Goal: Task Accomplishment & Management: Use online tool/utility

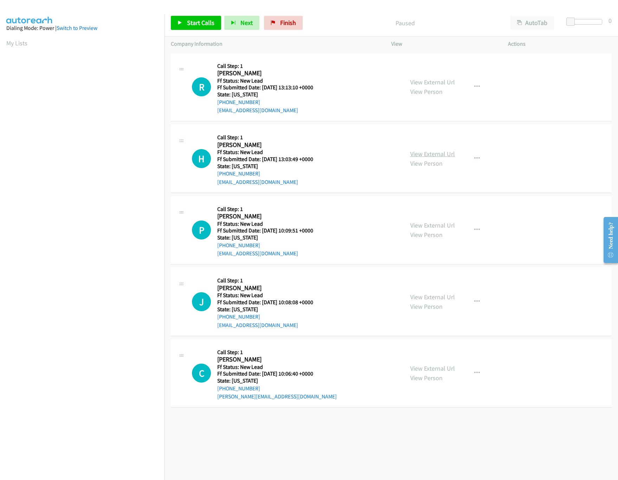
drag, startPoint x: 448, startPoint y: 148, endPoint x: 446, endPoint y: 154, distance: 6.5
click at [448, 148] on div "View External Url View Person View External Url Email Schedule/Manage Callback …" at bounding box center [465, 159] width 123 height 56
drag, startPoint x: 446, startPoint y: 154, endPoint x: 430, endPoint y: 123, distance: 35.7
click at [446, 154] on link "View External Url" at bounding box center [432, 154] width 45 height 8
click at [418, 79] on link "View External Url" at bounding box center [432, 82] width 45 height 8
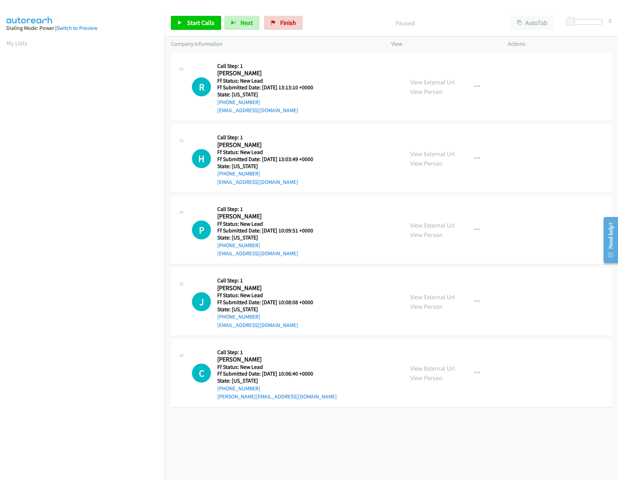
scroll to position [0, 2]
click at [202, 24] on span "Start Calls" at bounding box center [200, 23] width 27 height 8
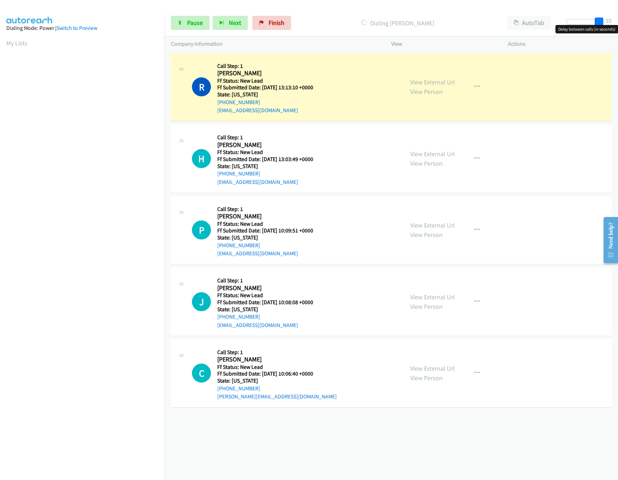
drag, startPoint x: 572, startPoint y: 21, endPoint x: 639, endPoint y: 26, distance: 67.3
click at [618, 26] on html "Start Calls Pause Next Finish Dialing Robert Schmidt AutoTab AutoTab 30 Company…" at bounding box center [309, 16] width 618 height 33
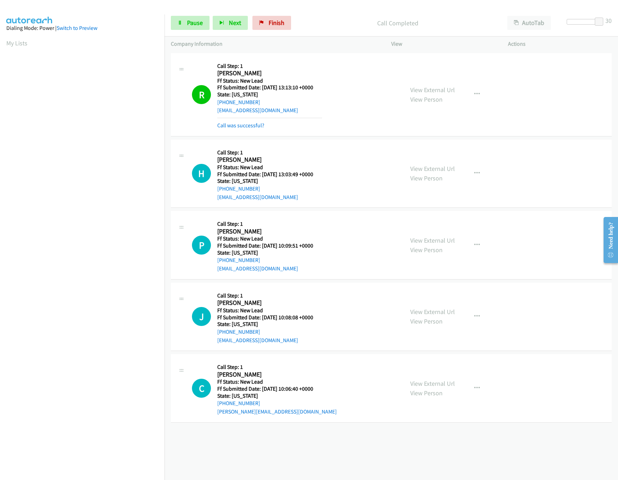
click at [426, 235] on div "View External Url View Person View External Url Email Schedule/Manage Callback …" at bounding box center [465, 245] width 123 height 56
click at [424, 243] on link "View External Url" at bounding box center [432, 240] width 45 height 8
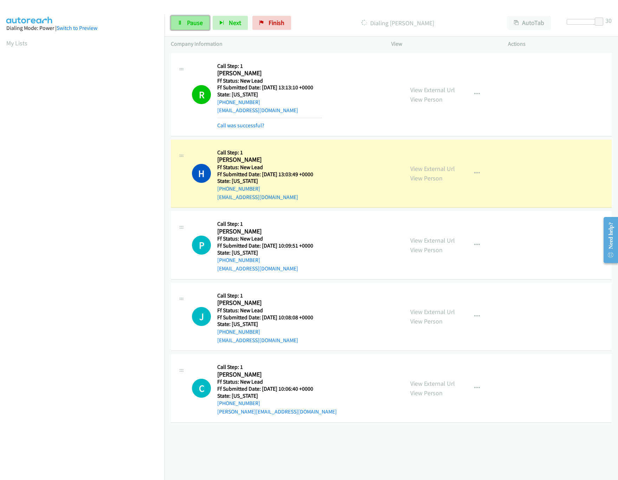
click at [188, 20] on span "Pause" at bounding box center [195, 23] width 16 height 8
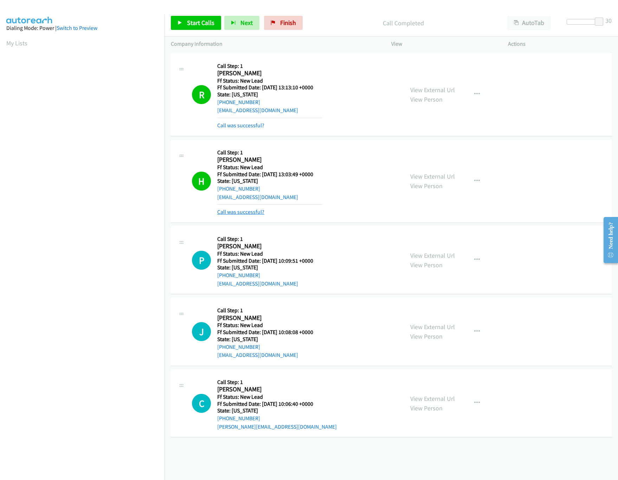
click at [233, 212] on link "Call was successful?" at bounding box center [240, 211] width 47 height 7
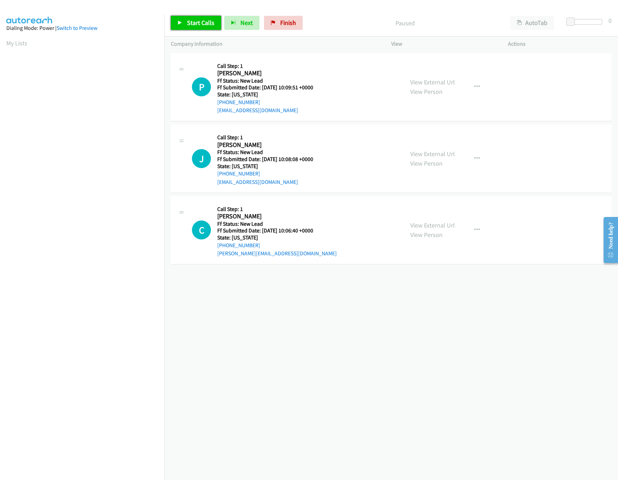
click at [202, 26] on span "Start Calls" at bounding box center [200, 23] width 27 height 8
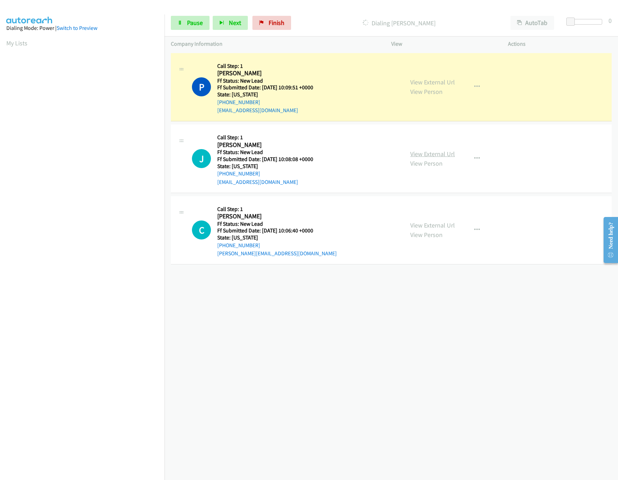
click at [446, 153] on link "View External Url" at bounding box center [432, 154] width 45 height 8
drag, startPoint x: 571, startPoint y: 23, endPoint x: 594, endPoint y: 25, distance: 23.3
click at [594, 25] on body "Start Calls Pause Next Finish Dialing Pam Charles AutoTab AutoTab 23 Company In…" at bounding box center [309, 16] width 618 height 33
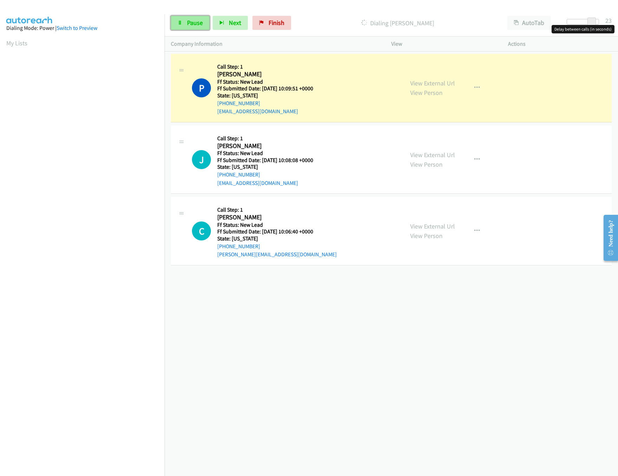
drag, startPoint x: 194, startPoint y: 20, endPoint x: 199, endPoint y: 19, distance: 4.4
click at [194, 20] on span "Pause" at bounding box center [195, 23] width 16 height 8
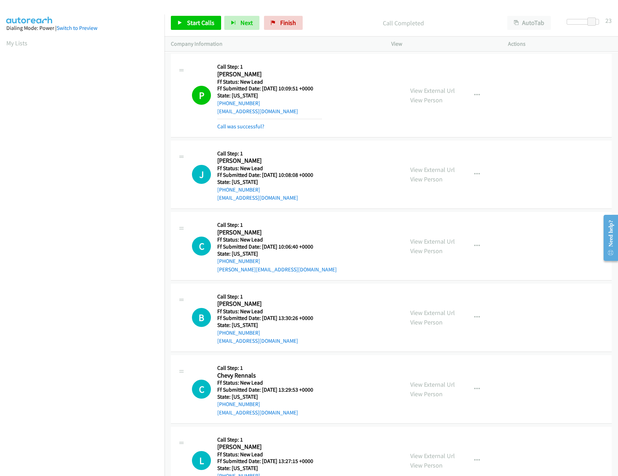
click at [236, 122] on div "Call was successful?" at bounding box center [269, 126] width 105 height 8
click at [238, 127] on link "Call was successful?" at bounding box center [240, 126] width 47 height 7
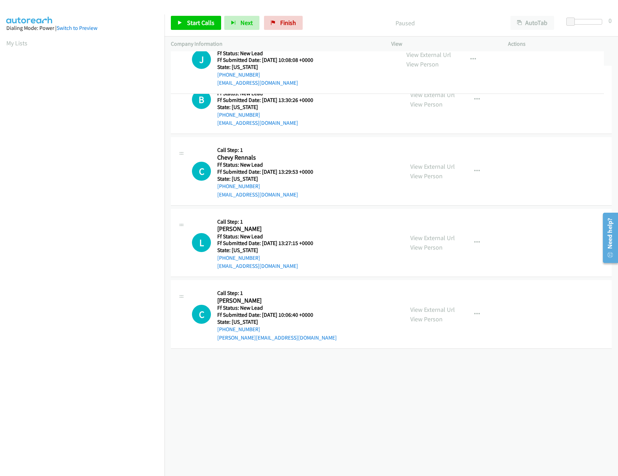
drag, startPoint x: 291, startPoint y: 310, endPoint x: 292, endPoint y: 68, distance: 242.6
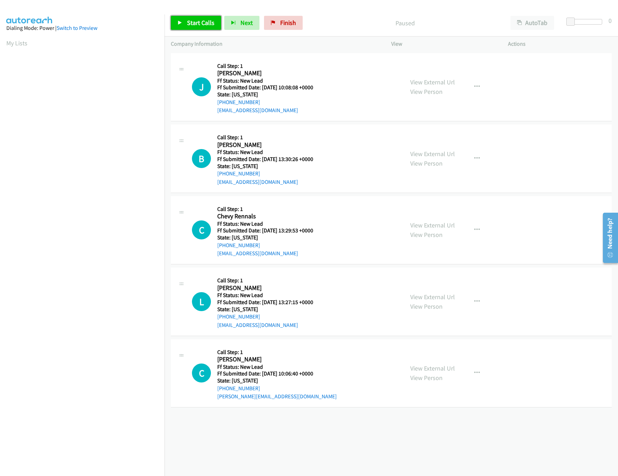
click at [181, 28] on link "Start Calls" at bounding box center [196, 23] width 50 height 14
click at [569, 20] on span at bounding box center [570, 22] width 8 height 8
drag, startPoint x: 569, startPoint y: 20, endPoint x: 605, endPoint y: 20, distance: 36.6
click at [605, 20] on div at bounding box center [582, 24] width 45 height 11
click at [429, 153] on link "View External Url" at bounding box center [432, 154] width 45 height 8
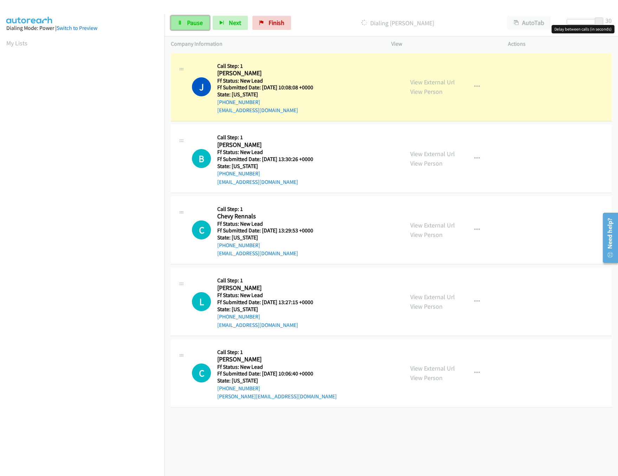
click at [186, 23] on link "Pause" at bounding box center [190, 23] width 39 height 14
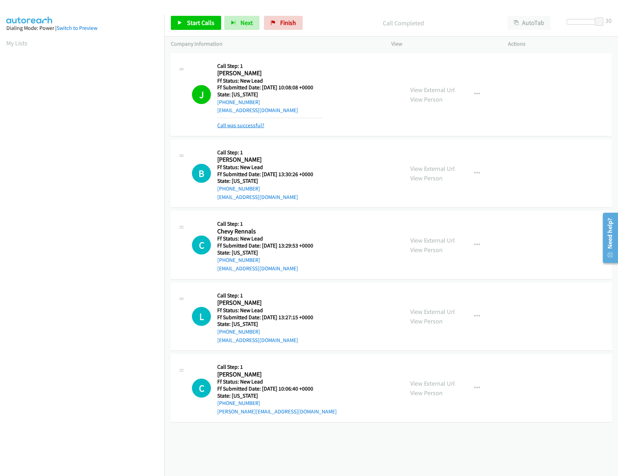
click at [244, 126] on link "Call was successful?" at bounding box center [240, 125] width 47 height 7
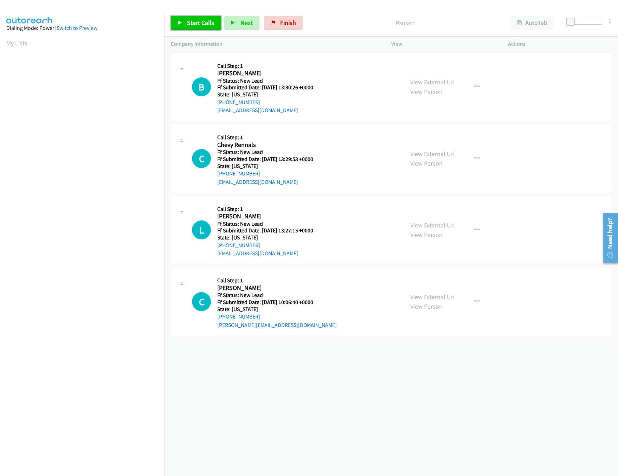
click at [206, 18] on link "Start Calls" at bounding box center [196, 23] width 50 height 14
drag, startPoint x: 570, startPoint y: 23, endPoint x: 621, endPoint y: 18, distance: 51.9
click at [618, 18] on html "Start Calls Pause Next Finish Started AutoTab AutoTab 30 Company Information In…" at bounding box center [309, 16] width 618 height 33
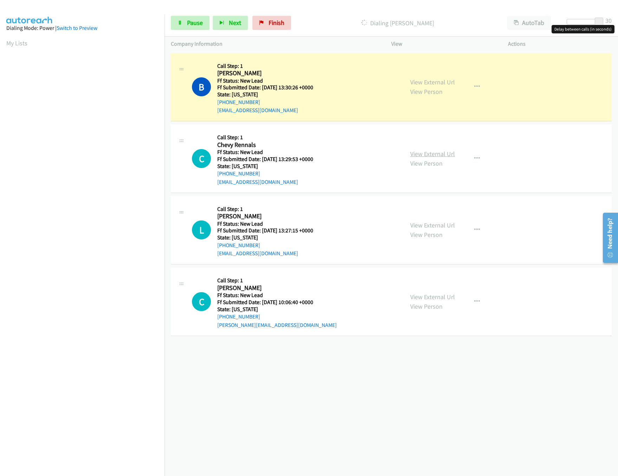
click at [432, 154] on link "View External Url" at bounding box center [432, 154] width 45 height 8
click at [185, 19] on link "Pause" at bounding box center [190, 23] width 39 height 14
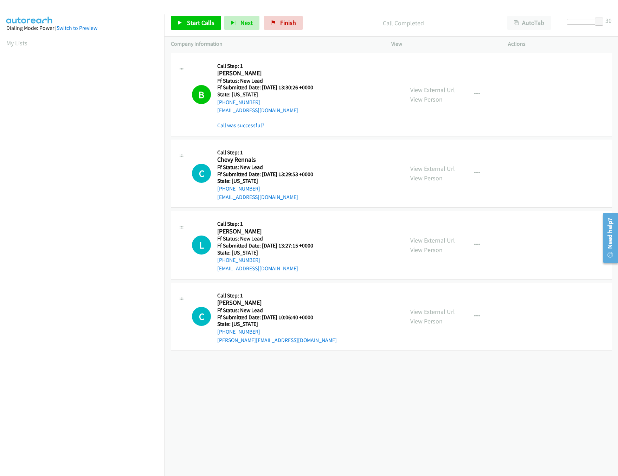
click at [436, 240] on link "View External Url" at bounding box center [432, 240] width 45 height 8
click at [193, 33] on div "Start Calls Pause Next Finish Call Completed AutoTab AutoTab 30" at bounding box center [392, 22] width 454 height 27
click at [195, 26] on span "Start Calls" at bounding box center [200, 23] width 27 height 8
drag, startPoint x: 600, startPoint y: 22, endPoint x: 563, endPoint y: 21, distance: 36.9
click at [564, 21] on div at bounding box center [586, 24] width 45 height 11
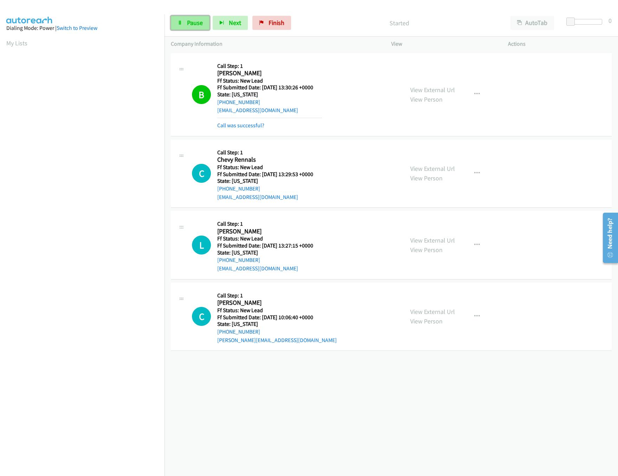
click at [185, 21] on link "Pause" at bounding box center [190, 23] width 39 height 14
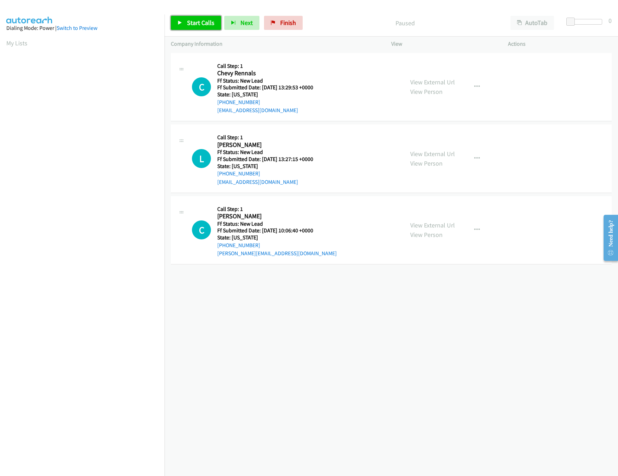
click at [186, 27] on link "Start Calls" at bounding box center [196, 23] width 50 height 14
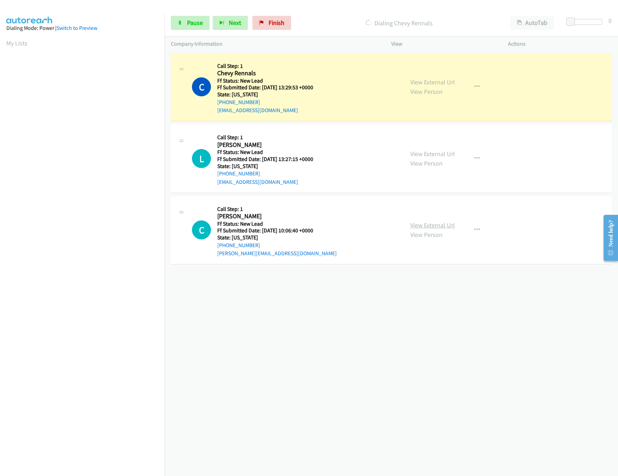
click at [426, 225] on link "View External Url" at bounding box center [432, 225] width 45 height 8
drag, startPoint x: 572, startPoint y: 23, endPoint x: 590, endPoint y: 24, distance: 17.6
click at [590, 24] on span at bounding box center [585, 22] width 8 height 8
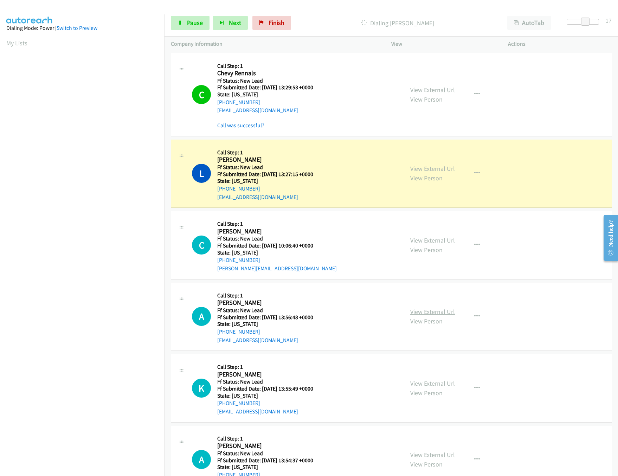
click at [429, 314] on link "View External Url" at bounding box center [432, 312] width 45 height 8
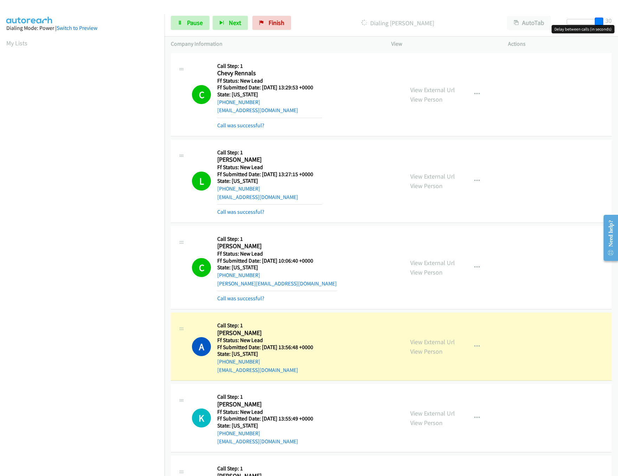
drag, startPoint x: 588, startPoint y: 23, endPoint x: 613, endPoint y: 24, distance: 25.4
click at [613, 24] on div "Start Calls Pause Next Finish Dialing Aniyah Jones AutoTab AutoTab 30" at bounding box center [392, 22] width 454 height 27
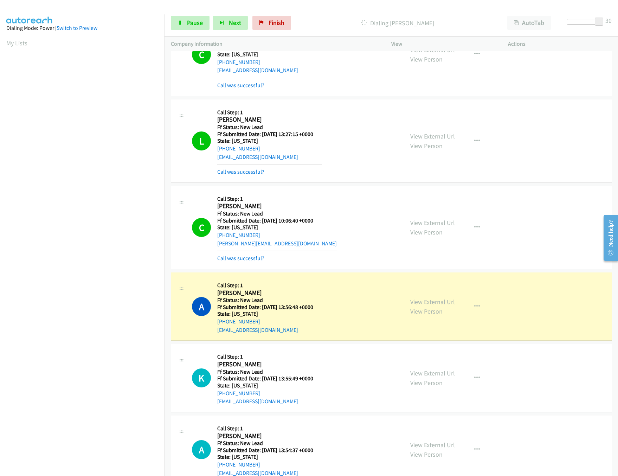
scroll to position [62, 0]
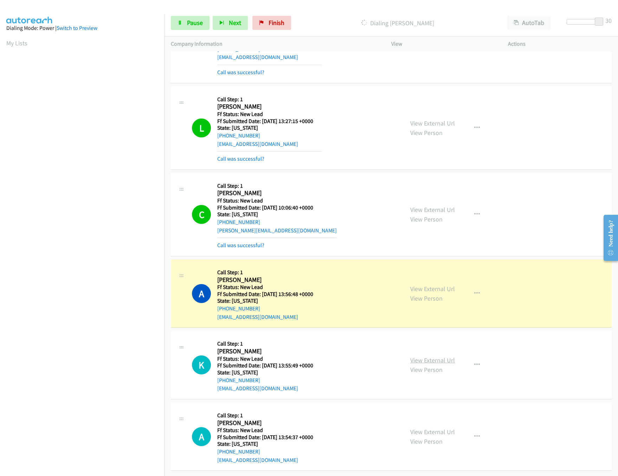
click at [430, 356] on link "View External Url" at bounding box center [432, 360] width 45 height 8
click at [246, 155] on link "Call was successful?" at bounding box center [240, 158] width 47 height 7
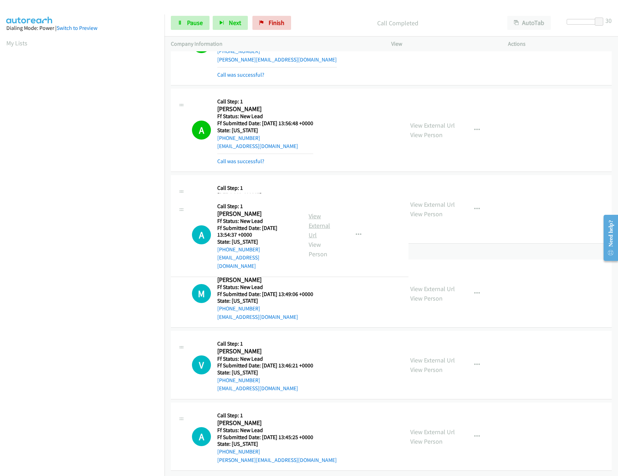
scroll to position [273, 0]
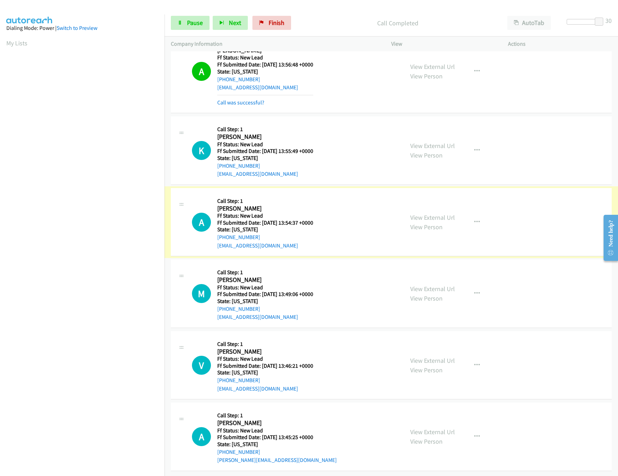
click at [420, 213] on link "View External Url" at bounding box center [432, 217] width 45 height 8
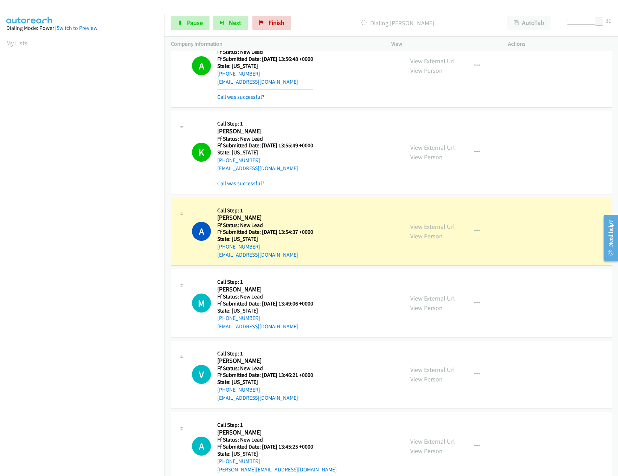
click at [441, 302] on link "View External Url" at bounding box center [432, 298] width 45 height 8
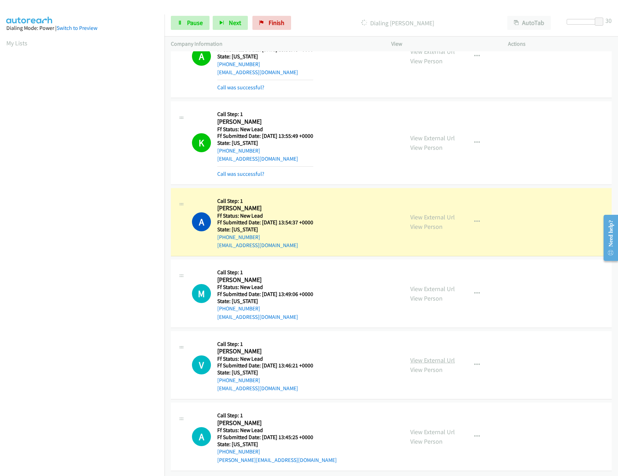
click at [425, 356] on link "View External Url" at bounding box center [432, 360] width 45 height 8
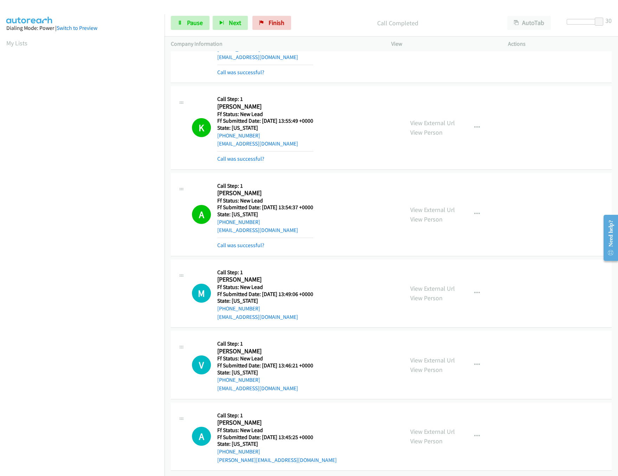
scroll to position [307, 0]
click at [417, 428] on link "View External Url" at bounding box center [432, 432] width 45 height 8
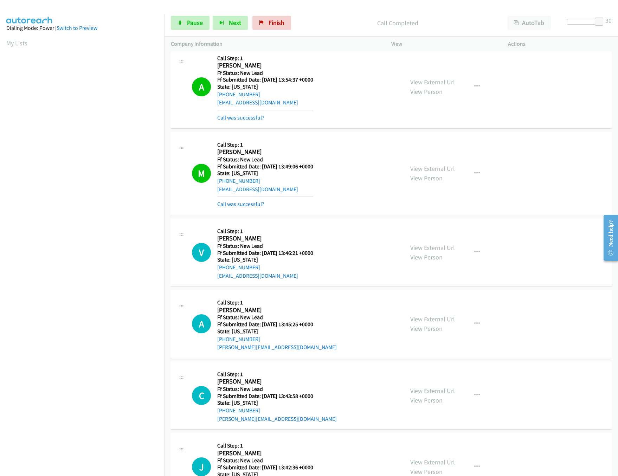
scroll to position [538, 0]
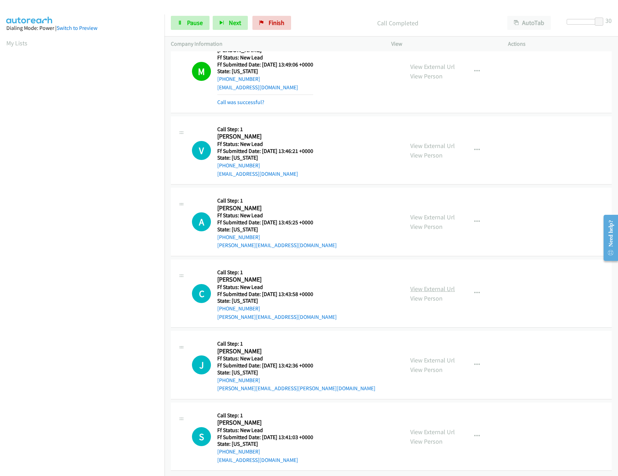
click at [417, 285] on link "View External Url" at bounding box center [432, 289] width 45 height 8
click at [432, 356] on link "View External Url" at bounding box center [432, 360] width 45 height 8
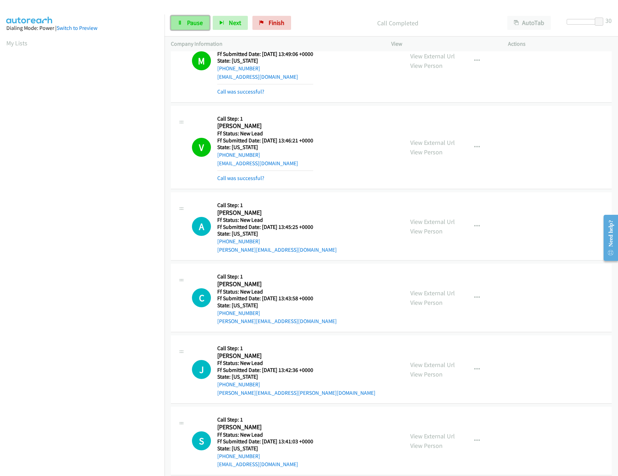
click at [193, 21] on span "Pause" at bounding box center [195, 23] width 16 height 8
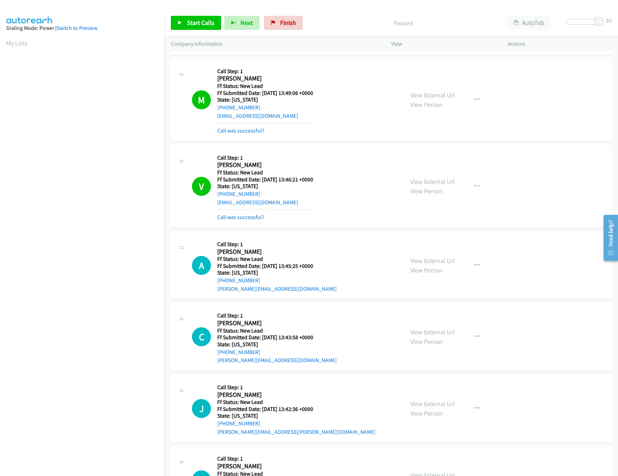
scroll to position [468, 0]
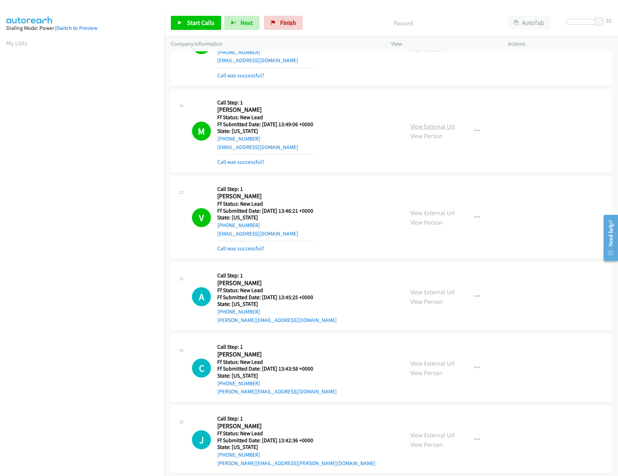
click at [450, 129] on link "View External Url" at bounding box center [432, 126] width 45 height 8
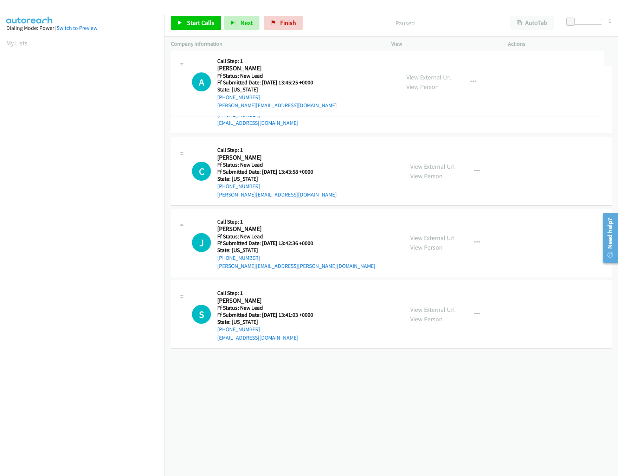
drag, startPoint x: 267, startPoint y: 159, endPoint x: 282, endPoint y: 74, distance: 85.7
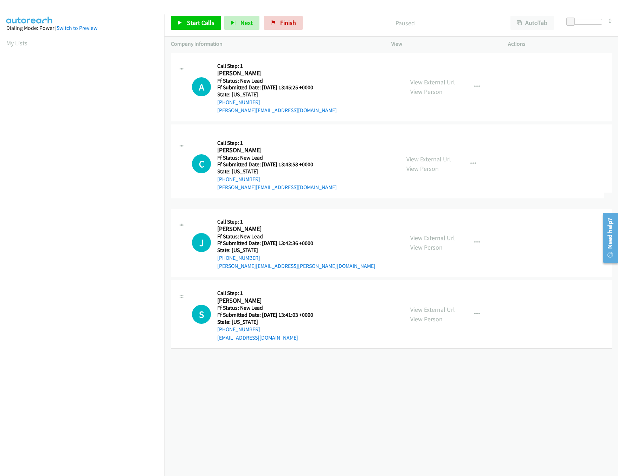
drag, startPoint x: 298, startPoint y: 229, endPoint x: 294, endPoint y: 130, distance: 98.9
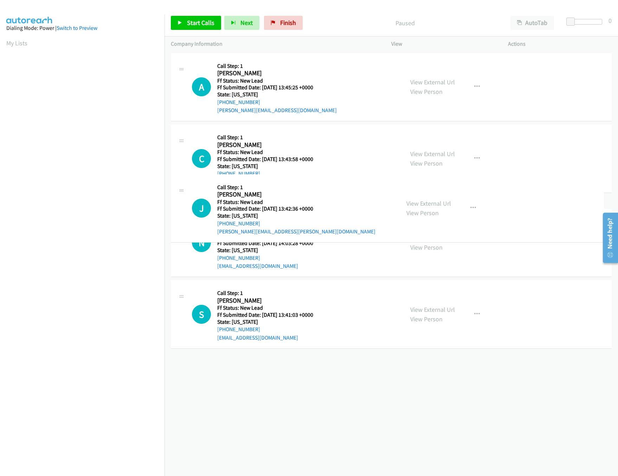
drag, startPoint x: 283, startPoint y: 319, endPoint x: 286, endPoint y: 224, distance: 95.0
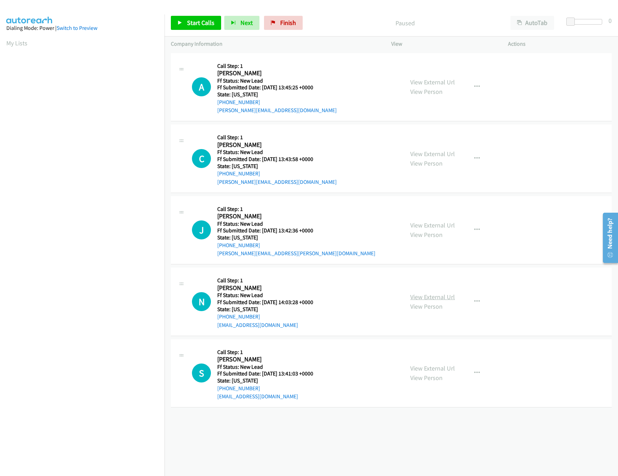
click at [426, 297] on link "View External Url" at bounding box center [432, 297] width 45 height 8
click at [197, 18] on link "Start Calls" at bounding box center [196, 23] width 50 height 14
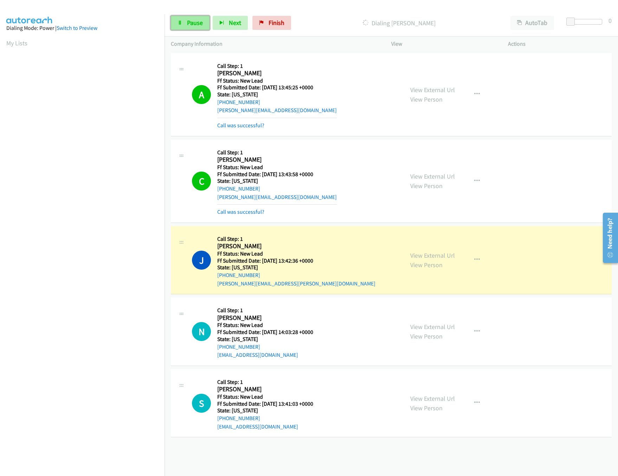
click at [183, 26] on link "Pause" at bounding box center [190, 23] width 39 height 14
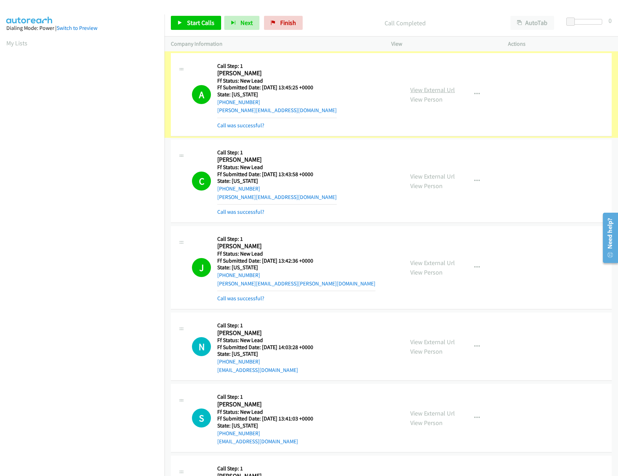
click at [428, 90] on link "View External Url" at bounding box center [432, 90] width 45 height 8
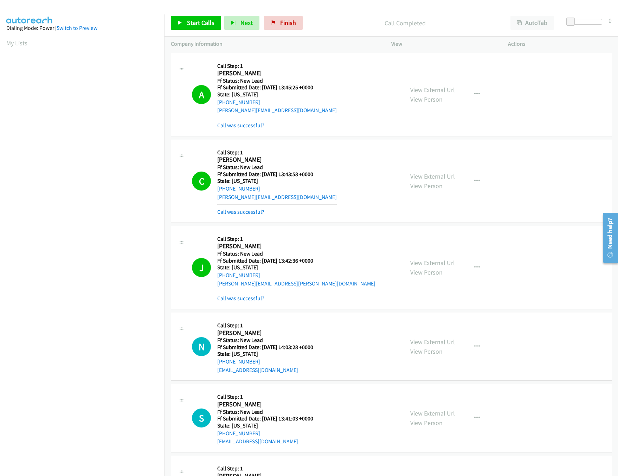
click at [244, 121] on mb0 "Call was successful?" at bounding box center [277, 124] width 120 height 12
click at [247, 126] on link "Call was successful?" at bounding box center [240, 125] width 47 height 7
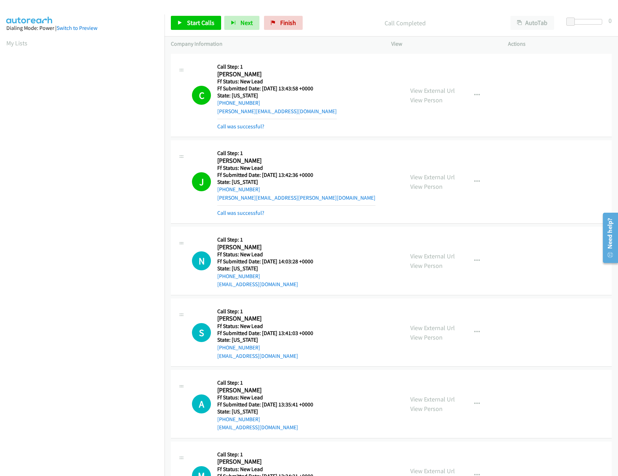
scroll to position [141, 0]
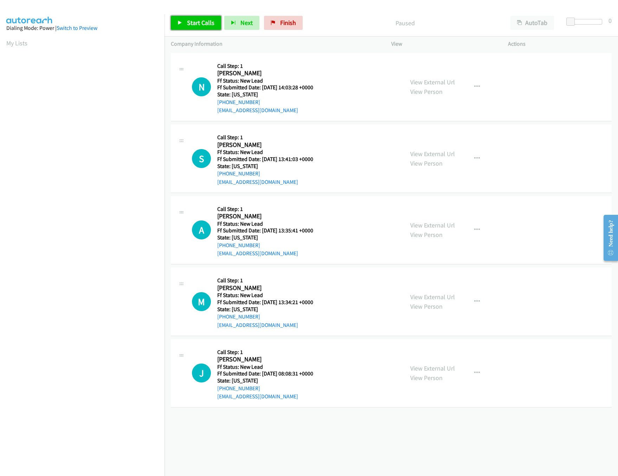
click at [189, 21] on span "Start Calls" at bounding box center [200, 23] width 27 height 8
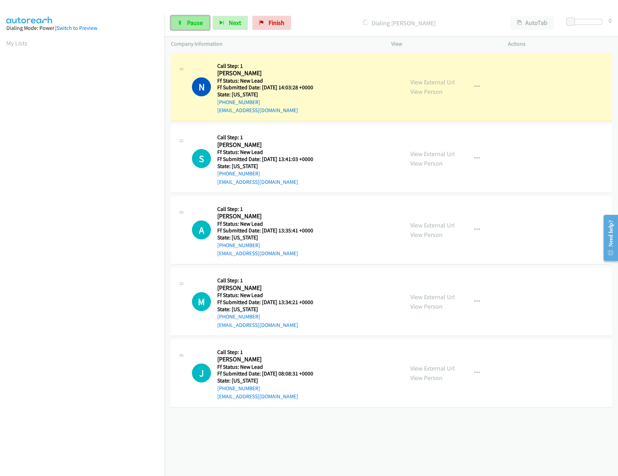
click at [200, 21] on span "Pause" at bounding box center [195, 23] width 16 height 8
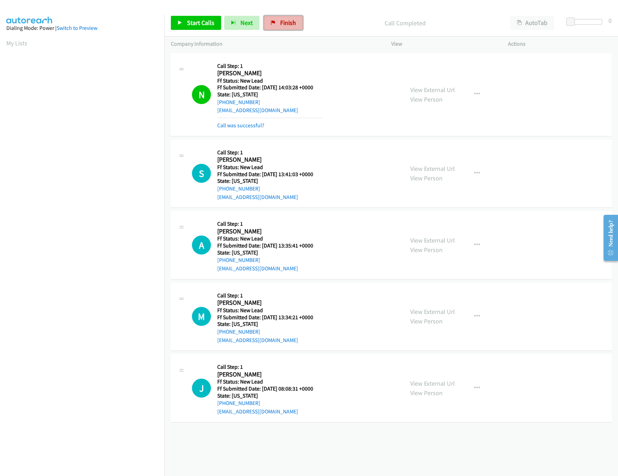
click at [289, 20] on span "Finish" at bounding box center [288, 23] width 16 height 8
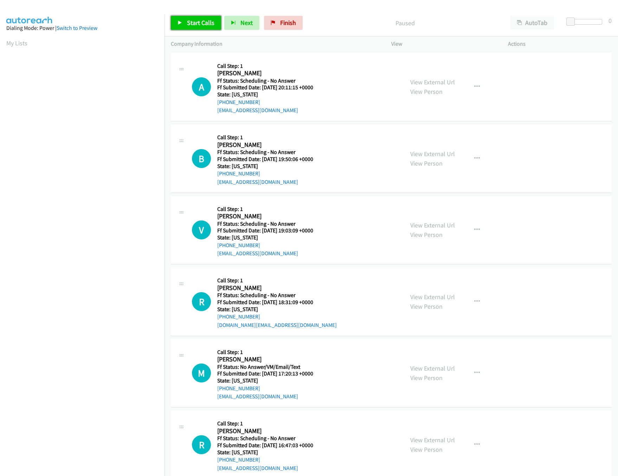
click at [176, 25] on link "Start Calls" at bounding box center [196, 23] width 50 height 14
click at [430, 83] on link "View External Url" at bounding box center [432, 82] width 45 height 8
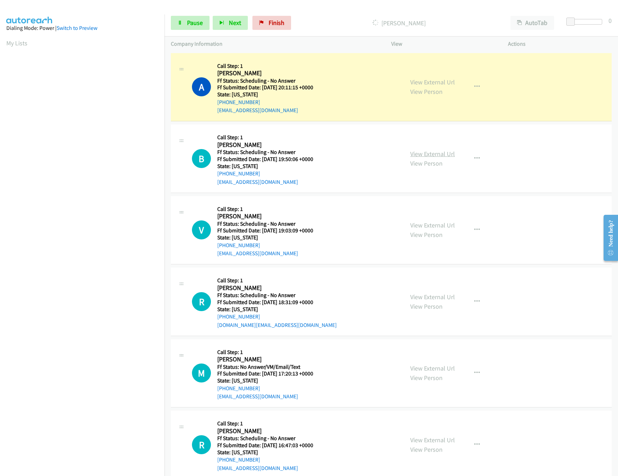
click at [437, 152] on link "View External Url" at bounding box center [432, 154] width 45 height 8
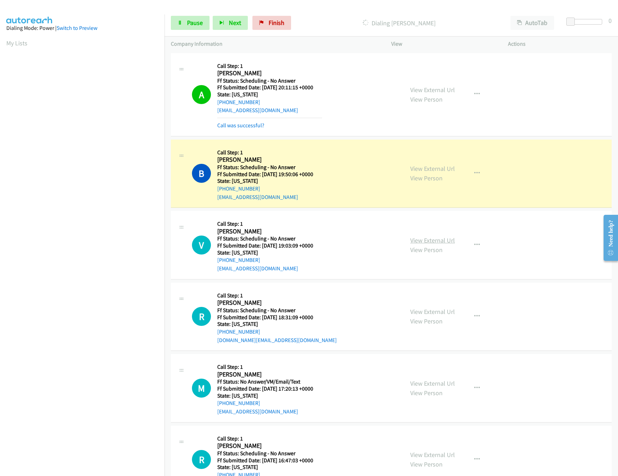
click at [425, 242] on link "View External Url" at bounding box center [432, 240] width 45 height 8
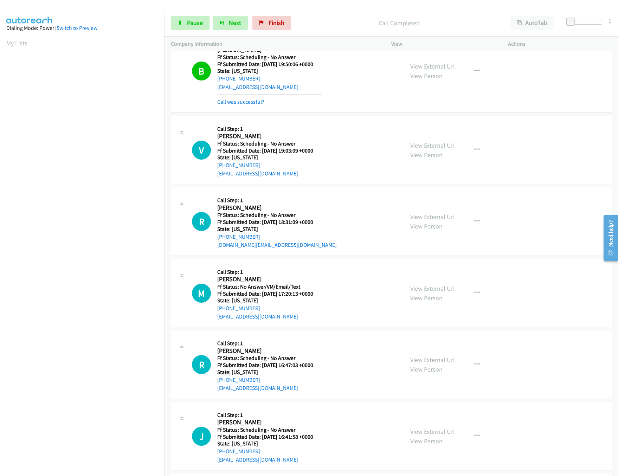
scroll to position [141, 0]
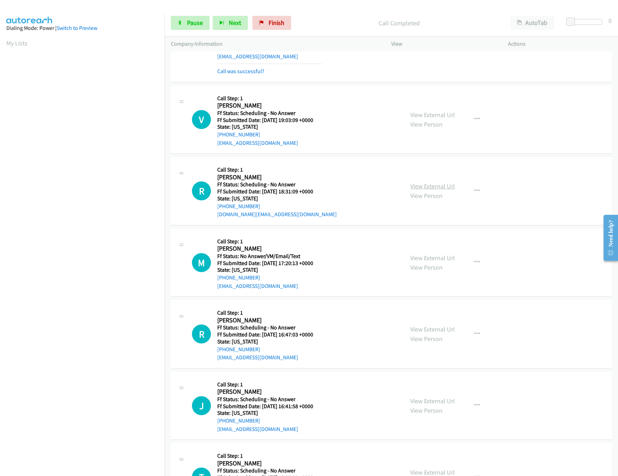
click at [418, 185] on link "View External Url" at bounding box center [432, 186] width 45 height 8
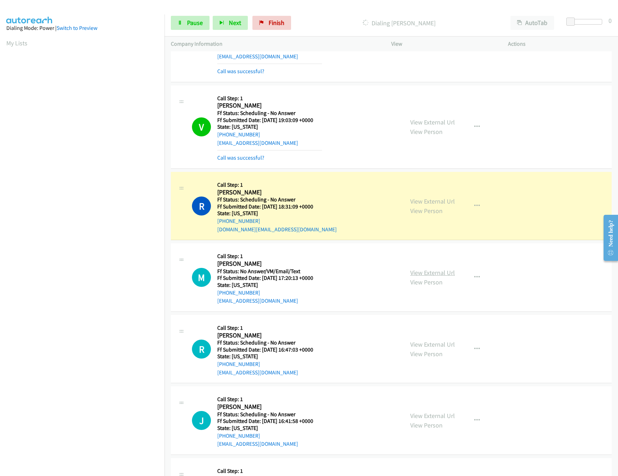
click at [438, 272] on link "View External Url" at bounding box center [432, 273] width 45 height 8
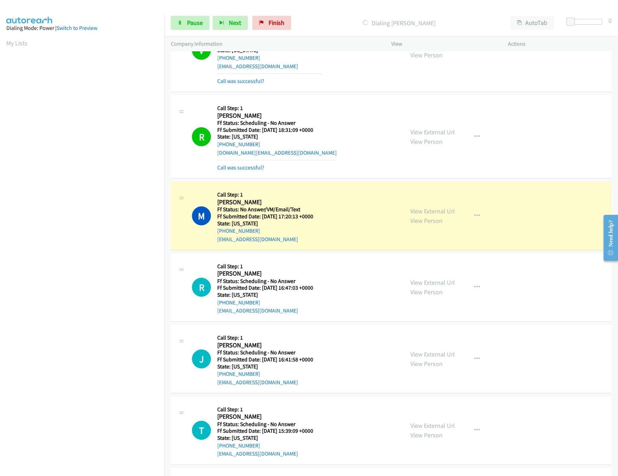
scroll to position [352, 0]
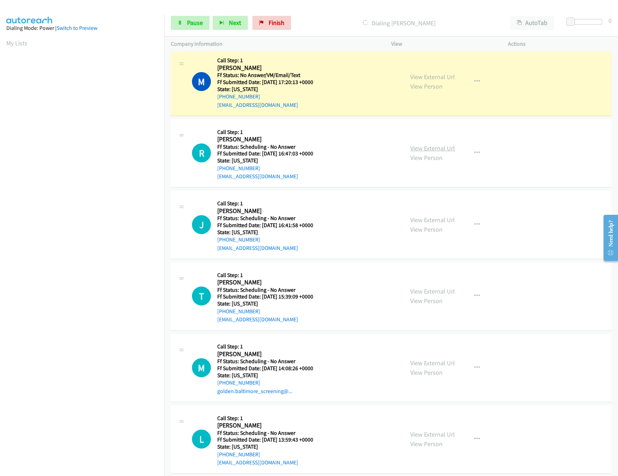
click at [430, 151] on link "View External Url" at bounding box center [432, 148] width 45 height 8
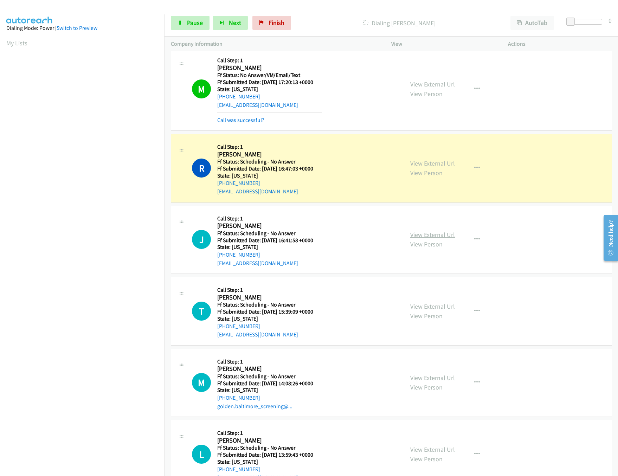
click at [430, 232] on link "View External Url" at bounding box center [432, 235] width 45 height 8
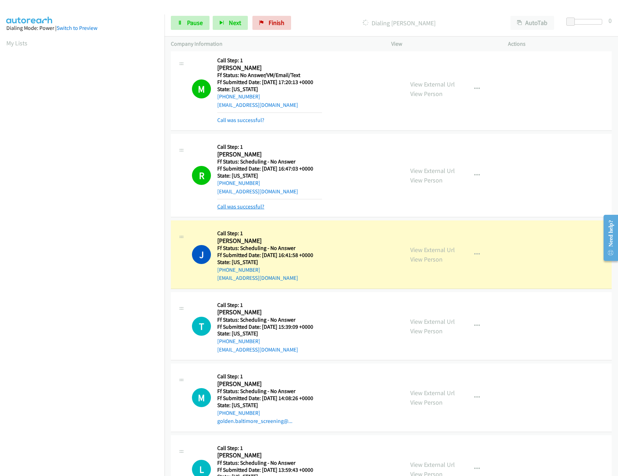
click at [236, 206] on link "Call was successful?" at bounding box center [240, 206] width 47 height 7
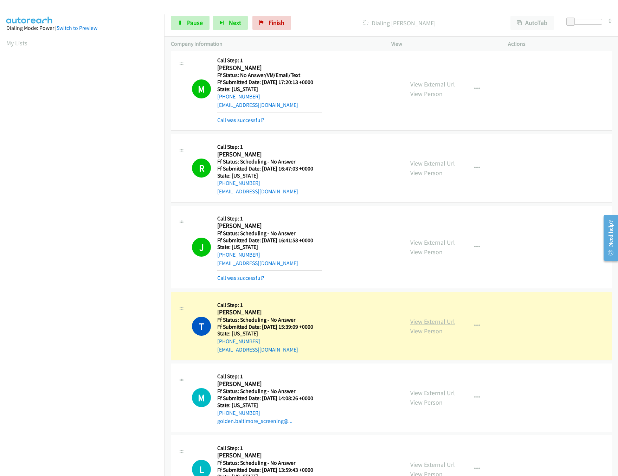
click at [445, 320] on link "View External Url" at bounding box center [432, 321] width 45 height 8
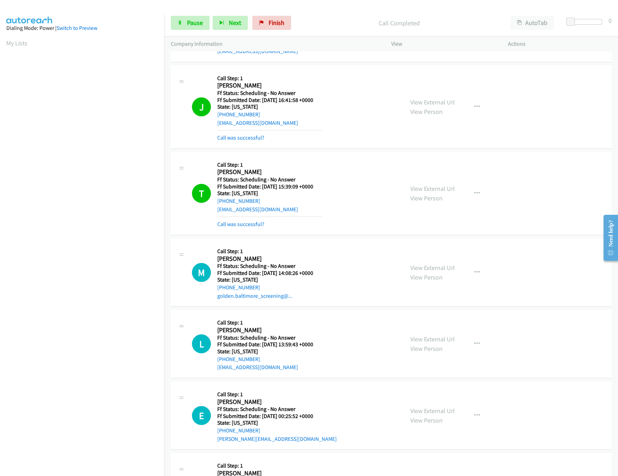
scroll to position [633, 0]
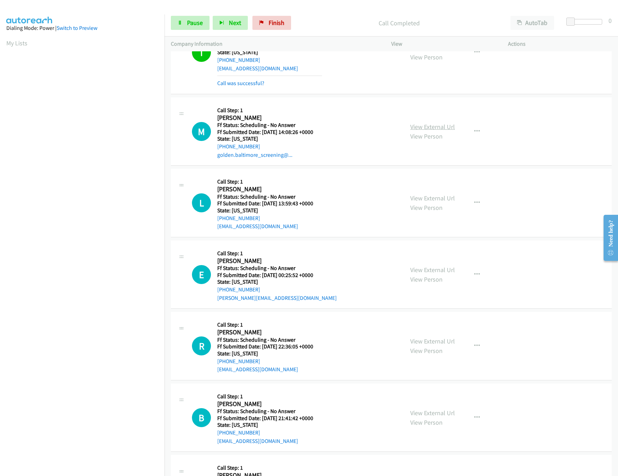
click at [435, 129] on link "View External Url" at bounding box center [432, 127] width 45 height 8
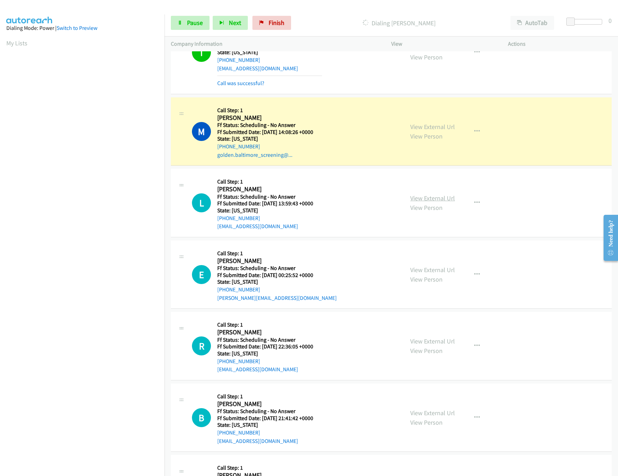
click at [434, 200] on link "View External Url" at bounding box center [432, 198] width 45 height 8
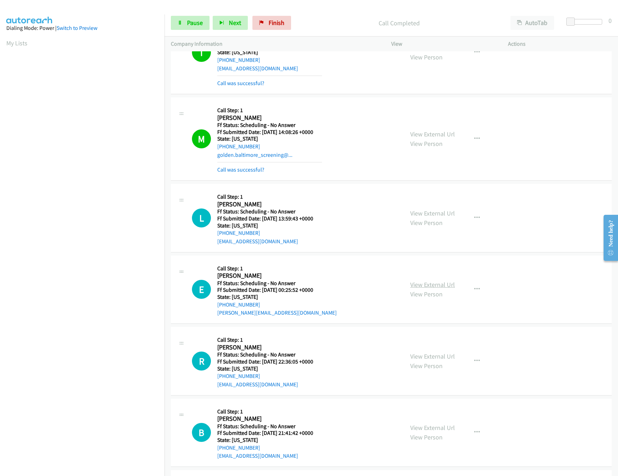
click at [435, 284] on link "View External Url" at bounding box center [432, 285] width 45 height 8
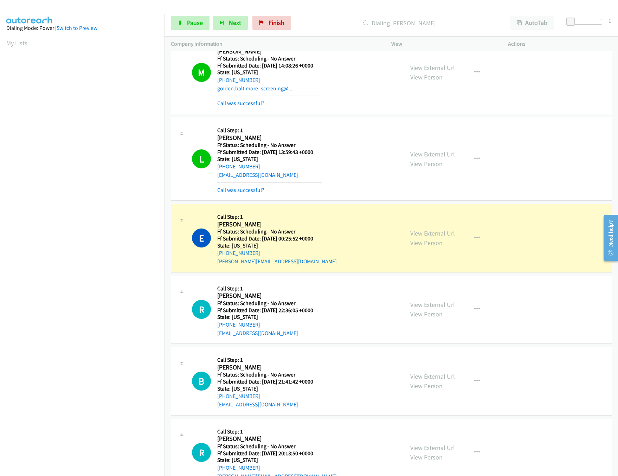
scroll to position [773, 0]
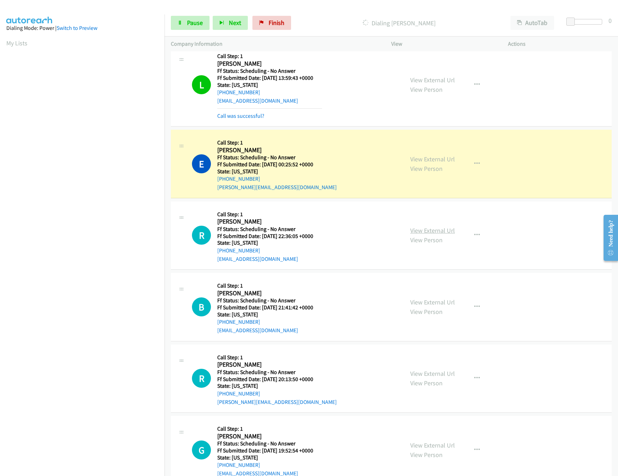
click at [444, 235] on link "View External Url" at bounding box center [432, 230] width 45 height 8
click at [431, 302] on link "View External Url" at bounding box center [432, 302] width 45 height 8
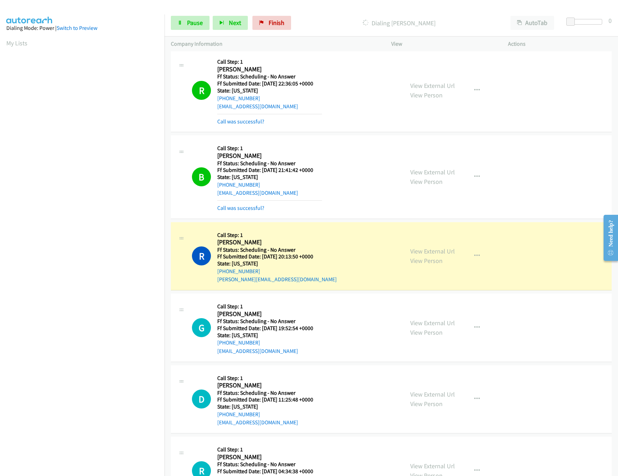
scroll to position [984, 0]
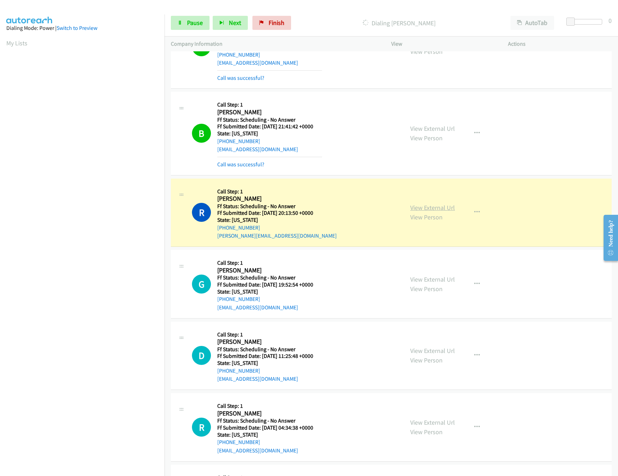
click at [444, 209] on link "View External Url" at bounding box center [432, 208] width 45 height 8
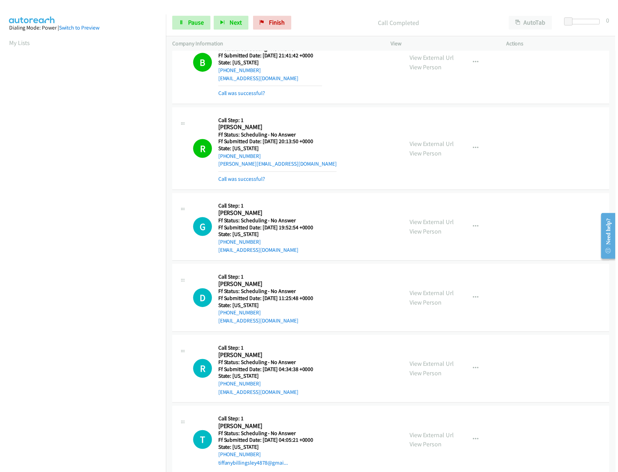
scroll to position [1125, 0]
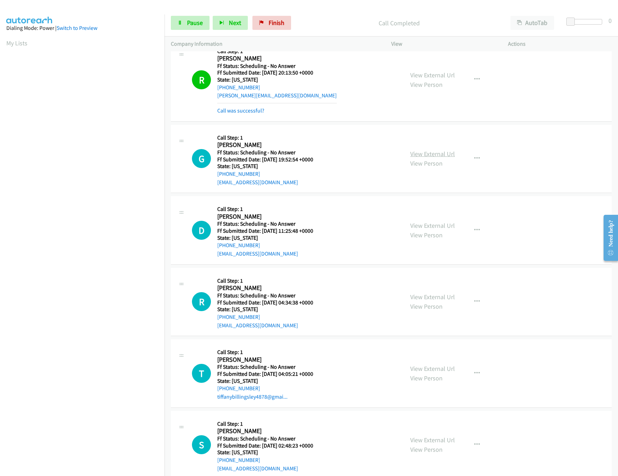
click at [426, 156] on link "View External Url" at bounding box center [432, 154] width 45 height 8
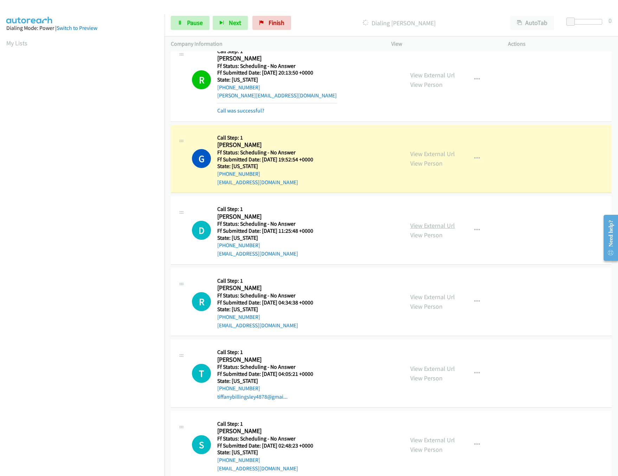
click at [421, 229] on link "View External Url" at bounding box center [432, 225] width 45 height 8
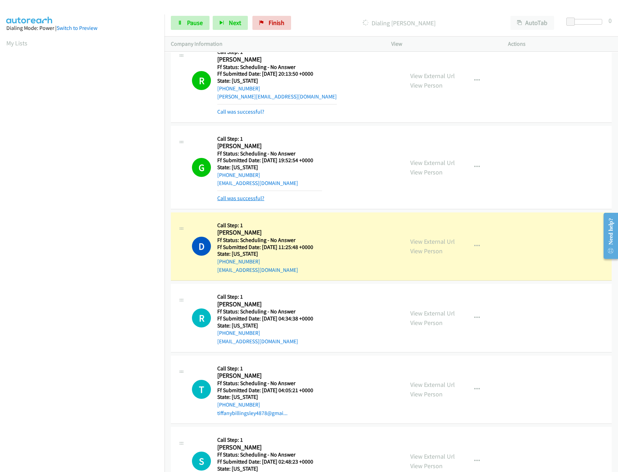
click at [250, 200] on link "Call was successful?" at bounding box center [240, 198] width 47 height 7
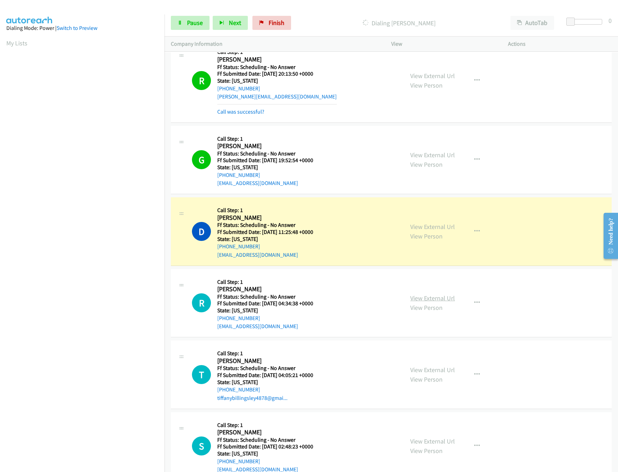
click at [435, 300] on link "View External Url" at bounding box center [432, 298] width 45 height 8
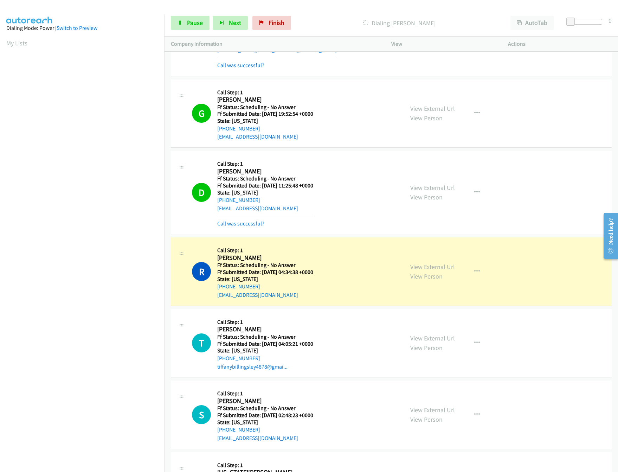
scroll to position [1195, 0]
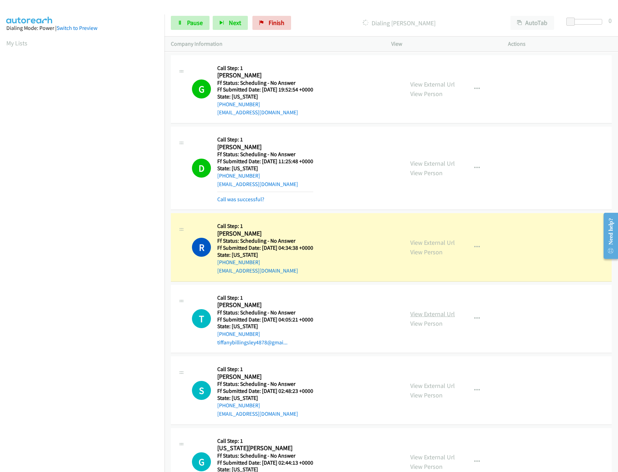
click at [422, 318] on link "View External Url" at bounding box center [432, 314] width 45 height 8
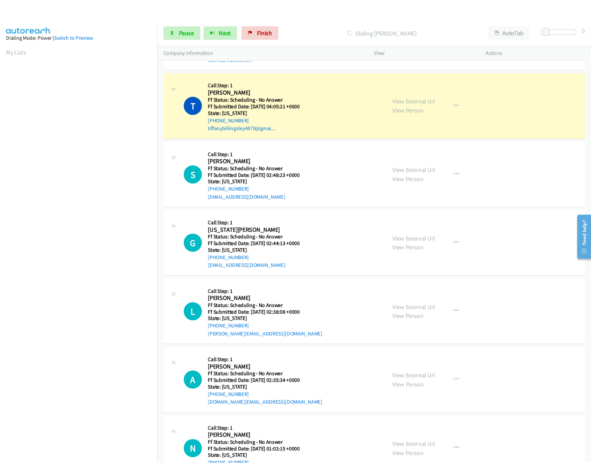
scroll to position [1406, 0]
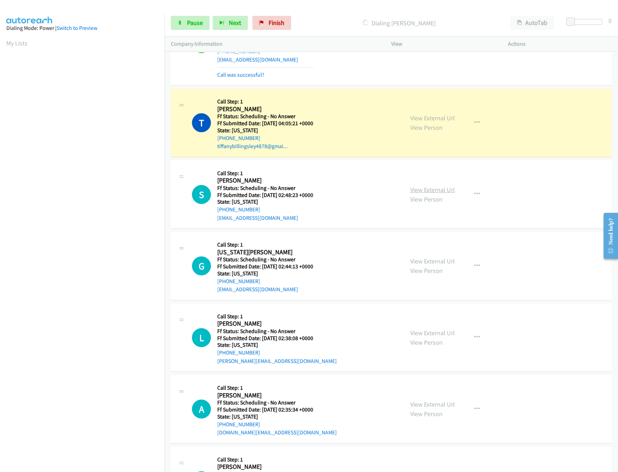
click at [440, 194] on link "View External Url" at bounding box center [432, 190] width 45 height 8
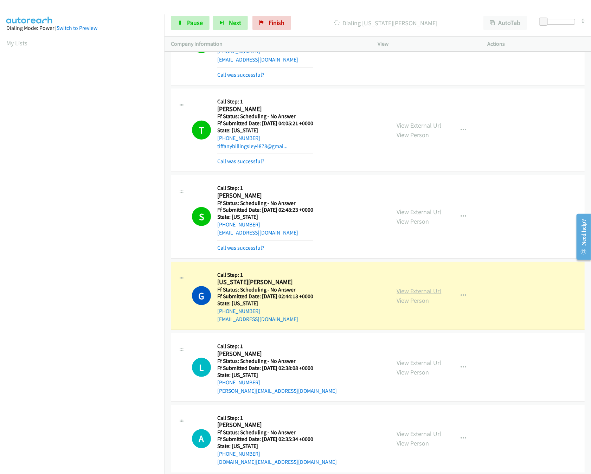
click at [427, 295] on link "View External Url" at bounding box center [419, 291] width 45 height 8
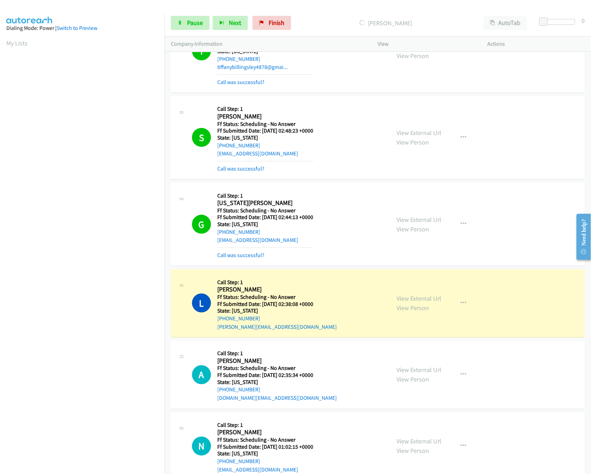
scroll to position [1688, 0]
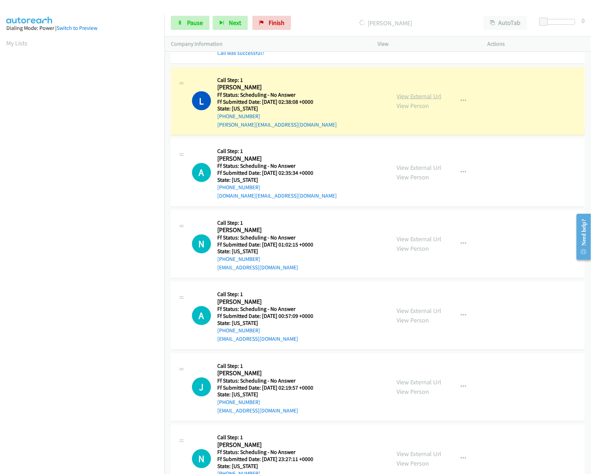
click at [432, 100] on link "View External Url" at bounding box center [419, 96] width 45 height 8
click at [197, 21] on span "Pause" at bounding box center [195, 23] width 16 height 8
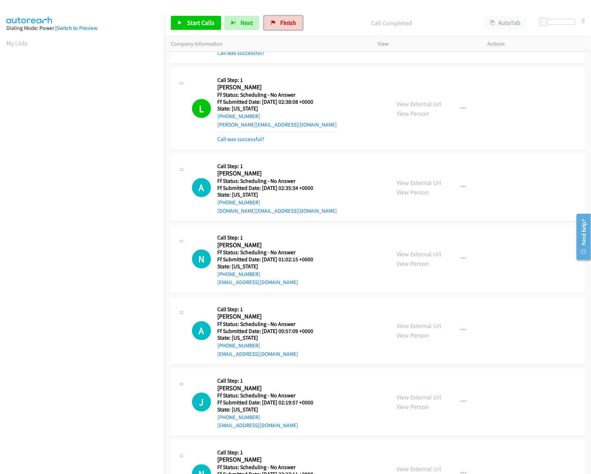
drag, startPoint x: 267, startPoint y: 22, endPoint x: 332, endPoint y: 32, distance: 65.0
click at [268, 22] on link "Finish" at bounding box center [283, 23] width 39 height 14
